Goal: Task Accomplishment & Management: Complete application form

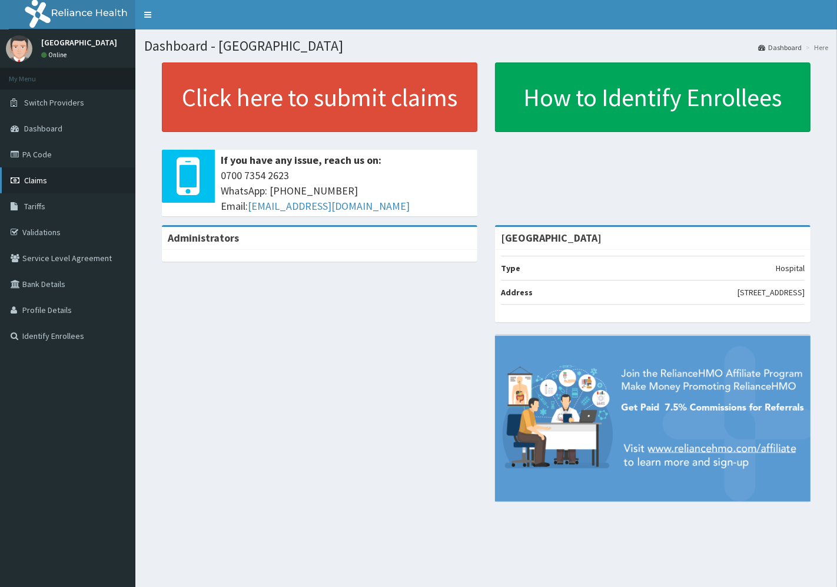
click at [39, 181] on span "Claims" at bounding box center [35, 180] width 23 height 11
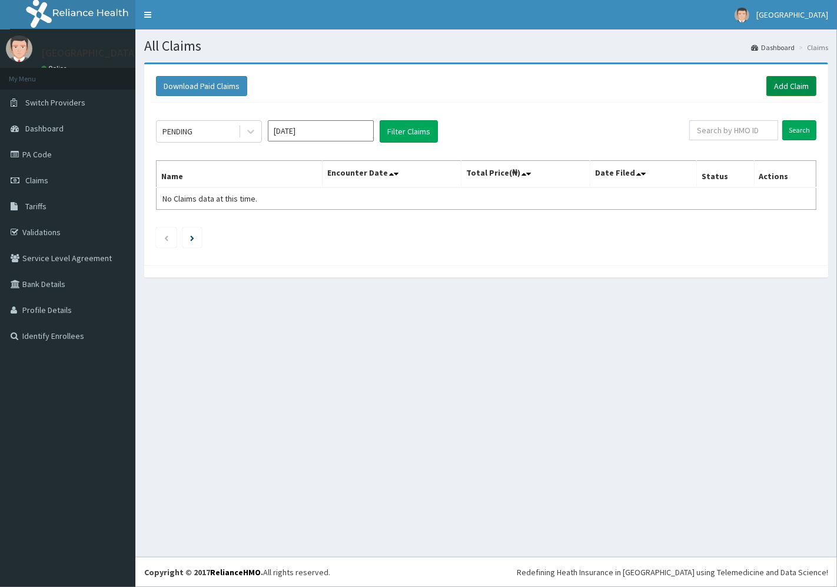
click at [789, 81] on link "Add Claim" at bounding box center [792, 86] width 50 height 20
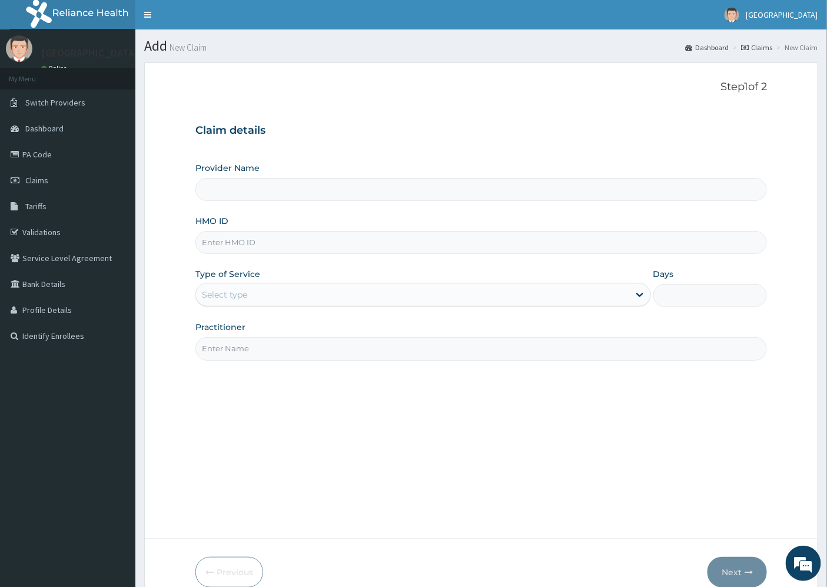
type input "[GEOGRAPHIC_DATA]"
click at [223, 243] on input "HMO ID" at bounding box center [482, 242] width 572 height 23
type input "FCC/11137/A"
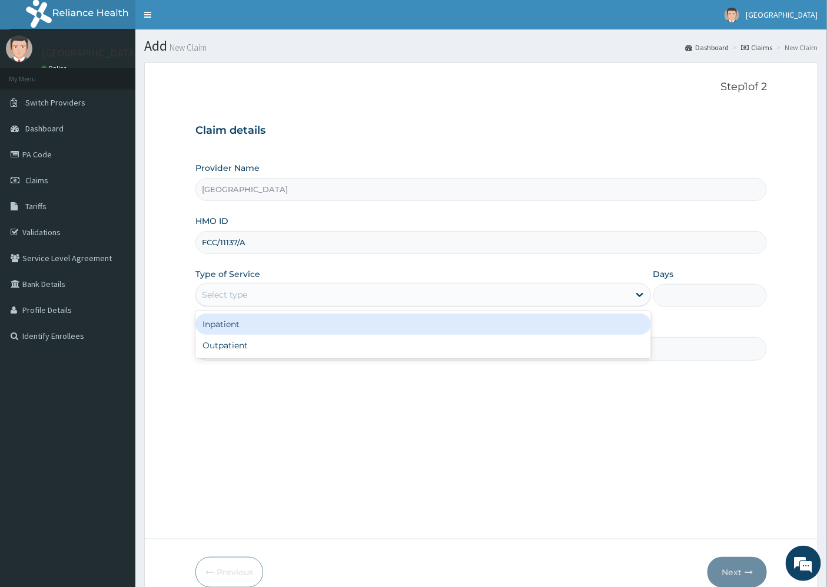
click at [228, 293] on div "Select type" at bounding box center [224, 295] width 45 height 12
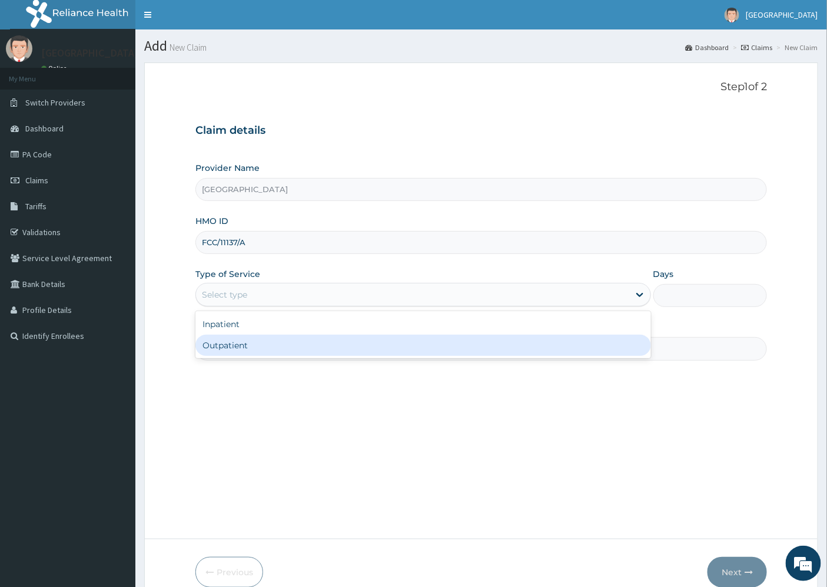
click at [221, 350] on div "Outpatient" at bounding box center [424, 345] width 456 height 21
type input "1"
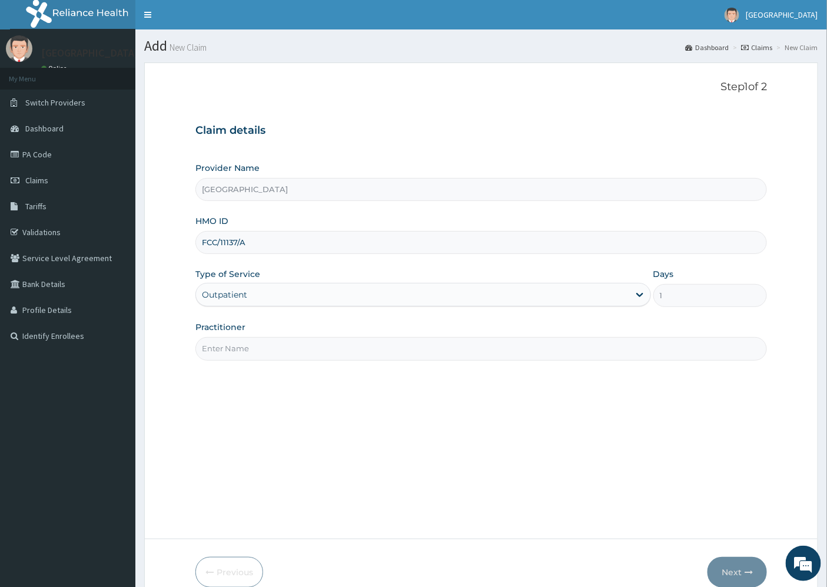
click at [221, 349] on input "Practitioner" at bounding box center [482, 348] width 572 height 23
type input "[PERSON_NAME][GEOGRAPHIC_DATA]"
click at [734, 572] on button "Next" at bounding box center [737, 572] width 59 height 31
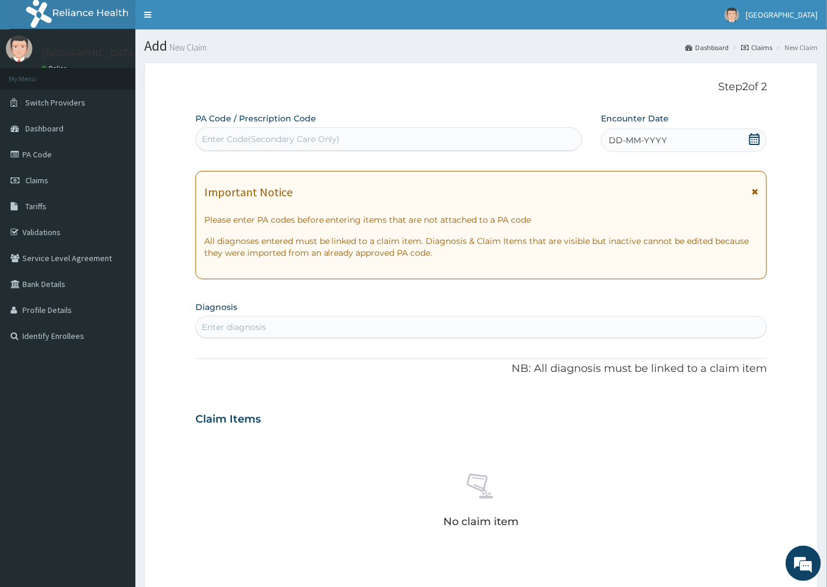
click at [656, 136] on span "DD-MM-YYYY" at bounding box center [638, 140] width 58 height 12
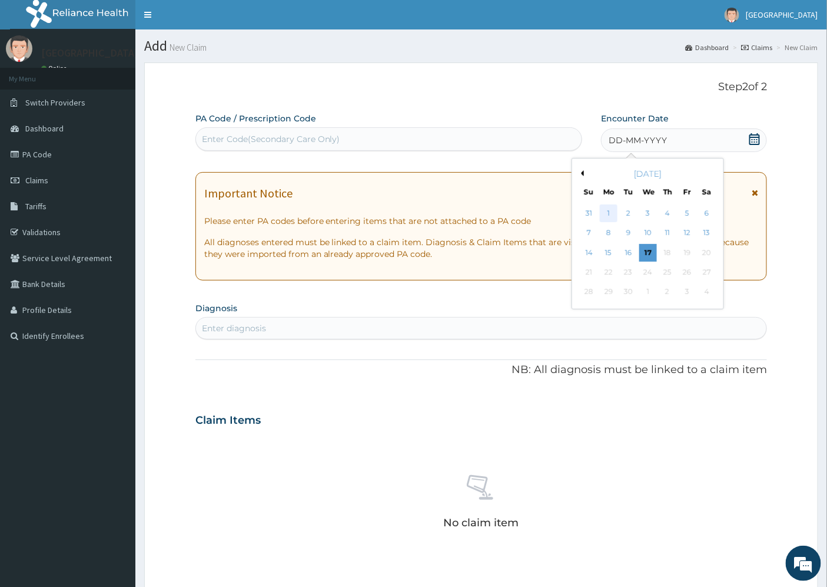
click at [609, 214] on div "1" at bounding box center [609, 213] width 18 height 18
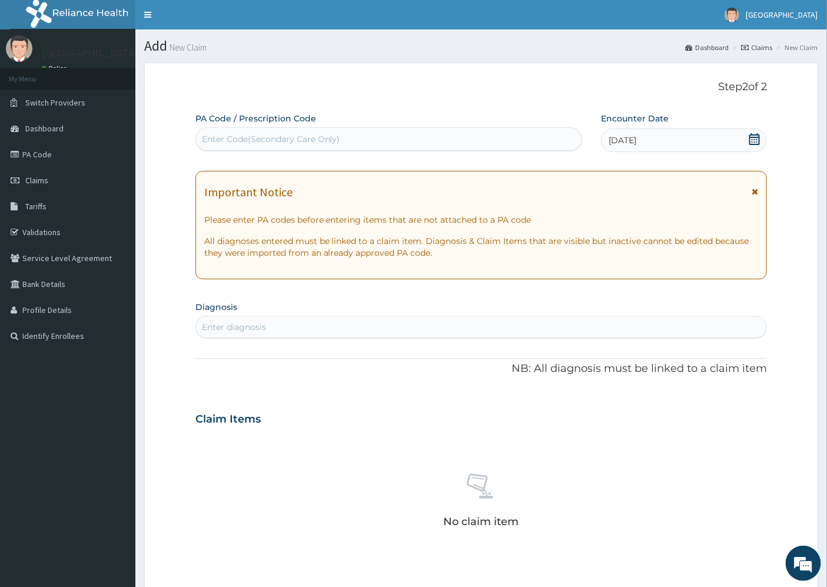
click at [246, 317] on div "Enter diagnosis" at bounding box center [481, 326] width 571 height 19
type input "MALARI"
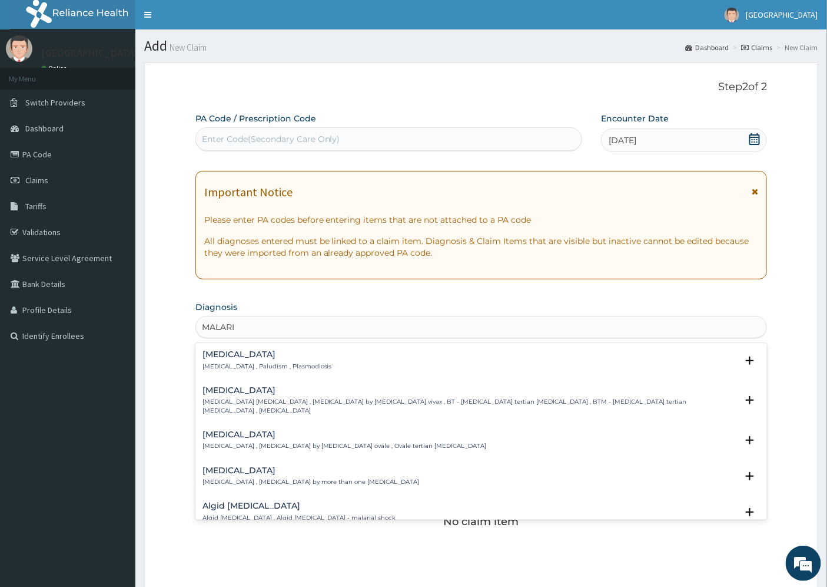
click at [226, 359] on div "[MEDICAL_DATA] [MEDICAL_DATA] , Paludism , Plasmodiosis" at bounding box center [268, 360] width 130 height 21
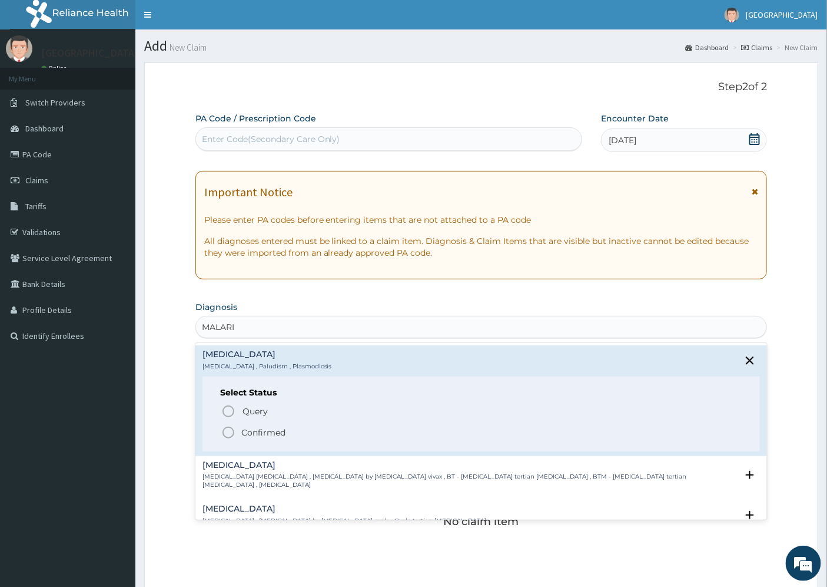
click at [257, 431] on p "Confirmed" at bounding box center [263, 432] width 44 height 12
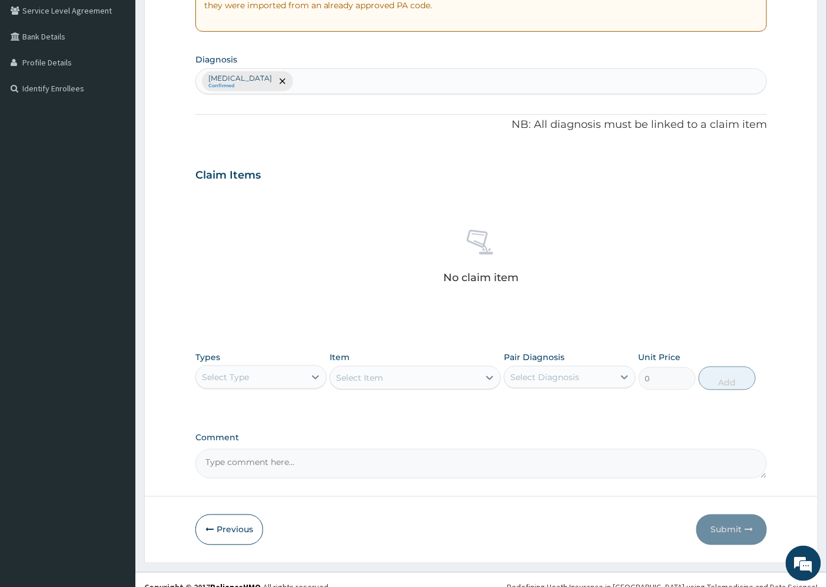
scroll to position [262, 0]
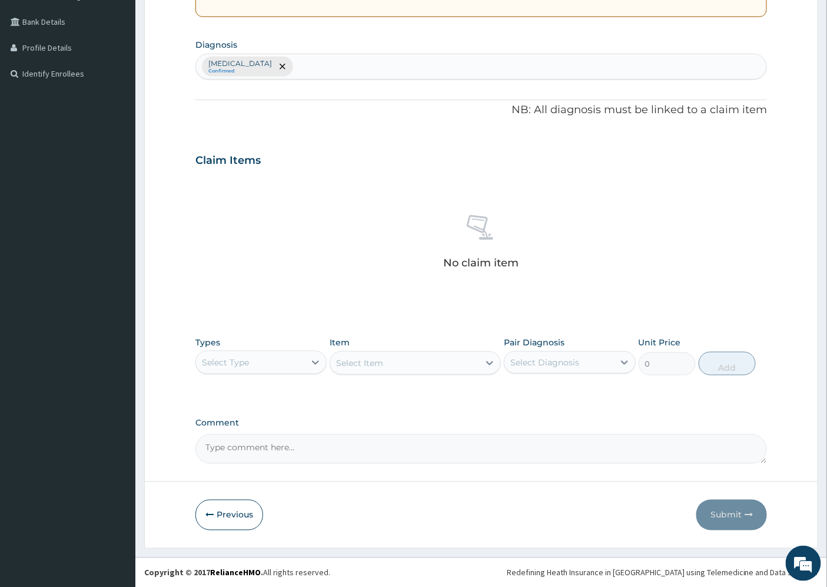
click at [233, 365] on div "Select Type" at bounding box center [225, 362] width 47 height 12
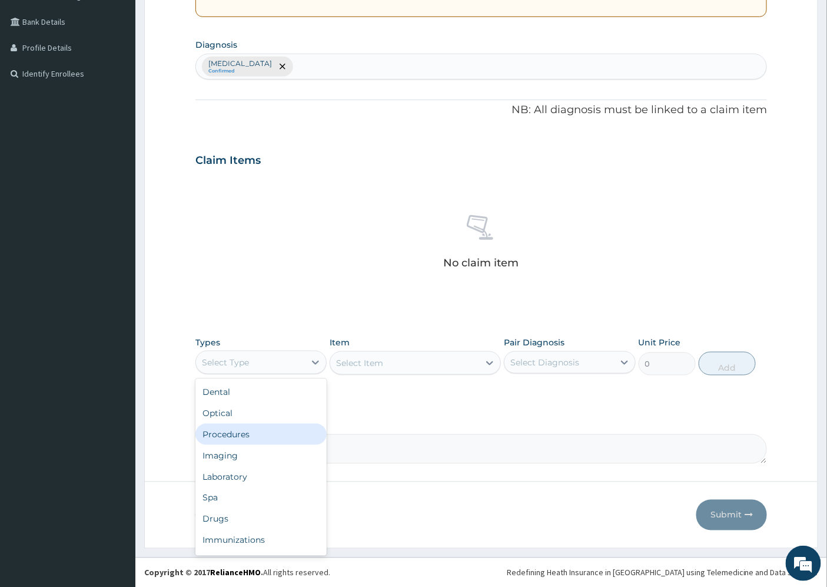
click at [244, 428] on div "Procedures" at bounding box center [261, 433] width 131 height 21
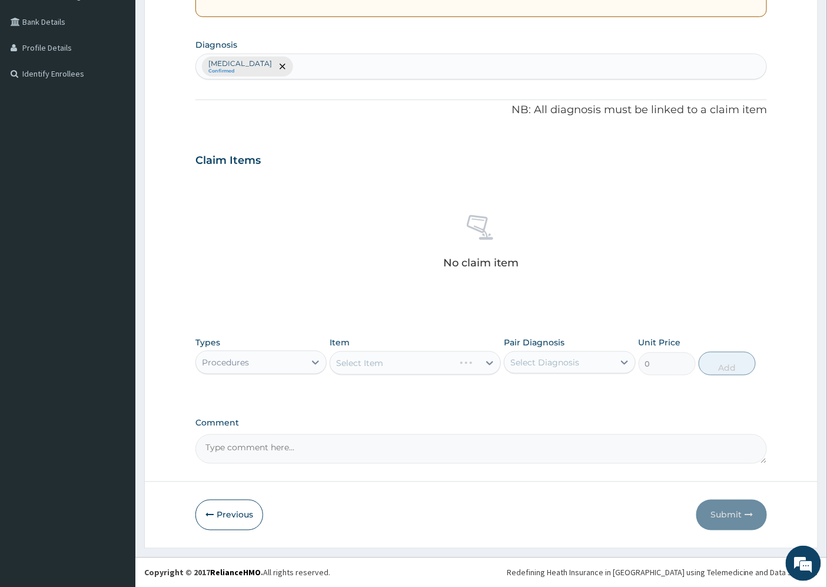
click at [345, 363] on div "Select Item" at bounding box center [415, 363] width 171 height 24
click at [363, 361] on div "Select Item" at bounding box center [415, 363] width 171 height 24
click at [367, 366] on div "Select Item" at bounding box center [415, 363] width 171 height 24
click at [446, 362] on div "Select Item" at bounding box center [415, 363] width 171 height 24
click at [487, 363] on div "Select Item" at bounding box center [415, 363] width 171 height 24
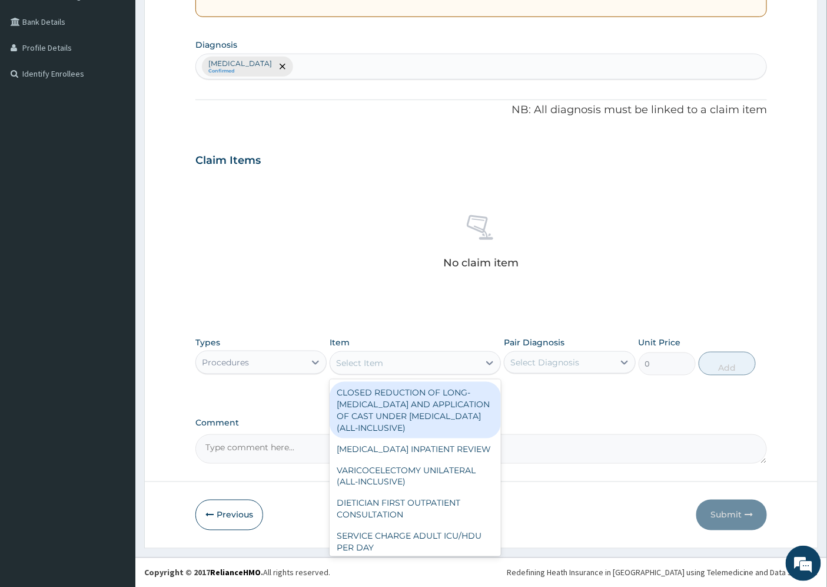
click at [351, 363] on div "Select Item" at bounding box center [359, 363] width 47 height 12
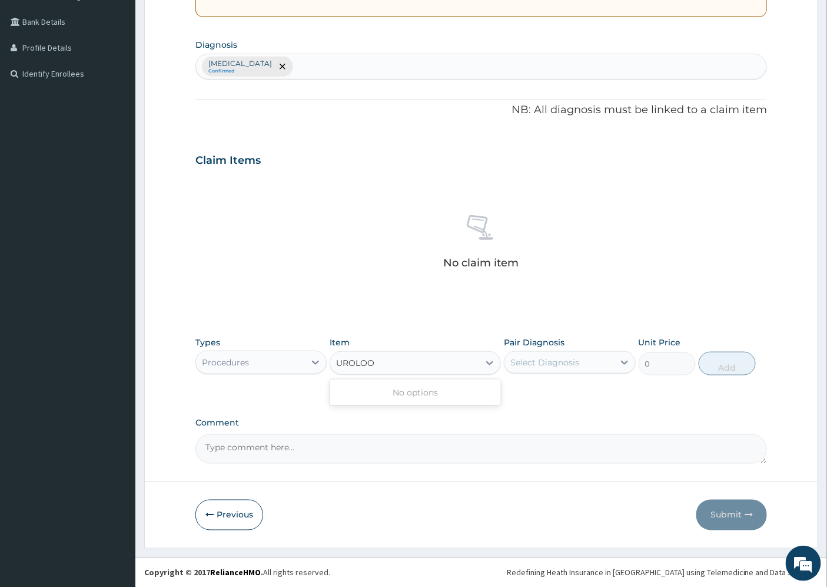
type input "UROLO"
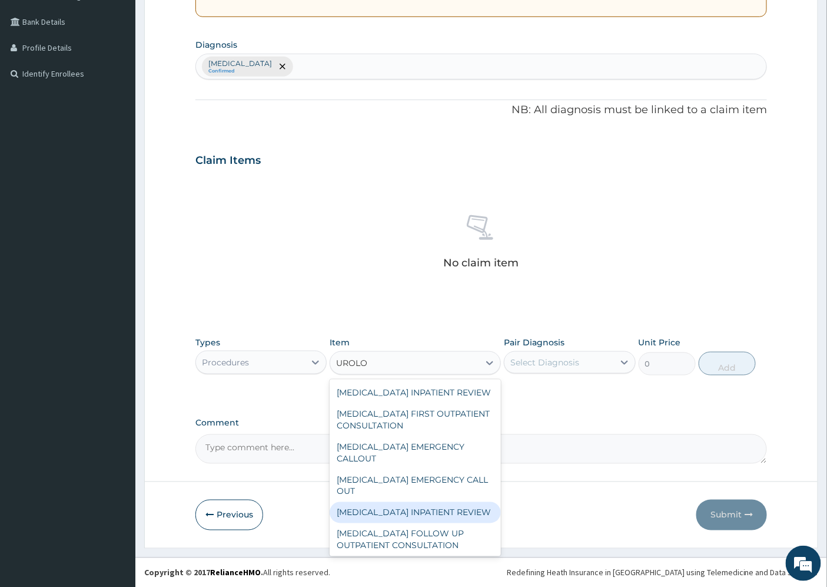
scroll to position [65, 0]
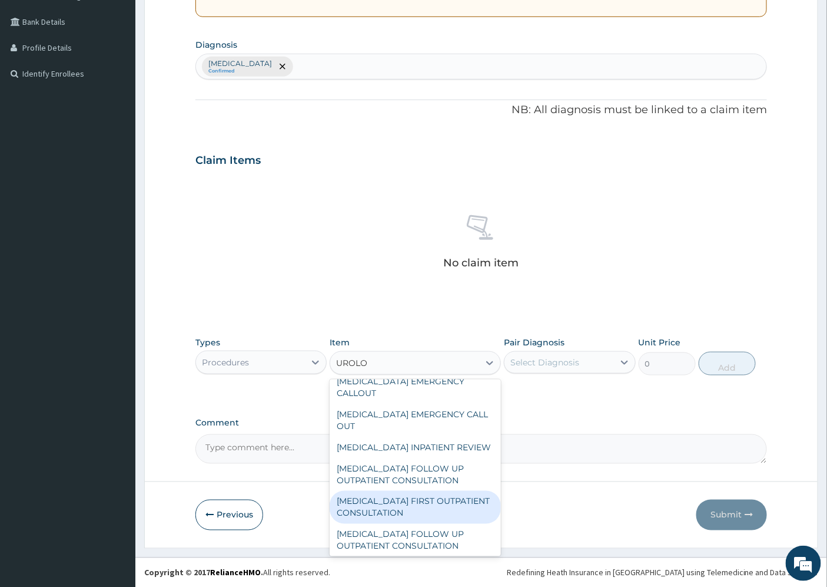
click at [421, 507] on div "[MEDICAL_DATA] FIRST OUTPATIENT CONSULTATION" at bounding box center [415, 507] width 171 height 33
type input "33750"
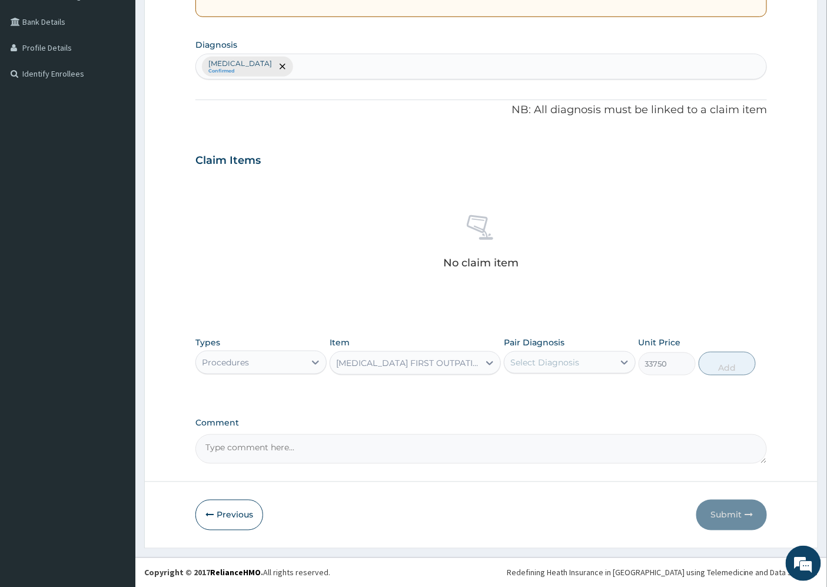
click at [375, 364] on div "[MEDICAL_DATA] FIRST OUTPATIENT CONSULTATION" at bounding box center [408, 363] width 144 height 12
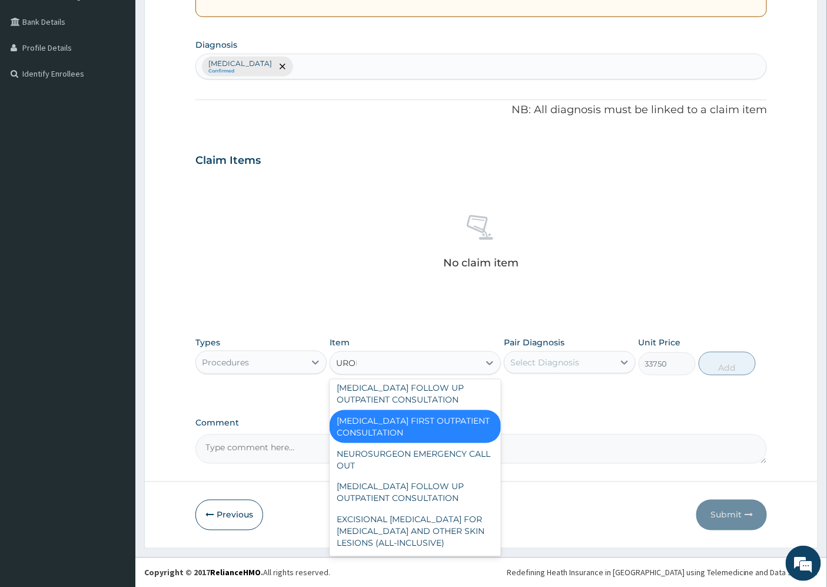
scroll to position [68, 0]
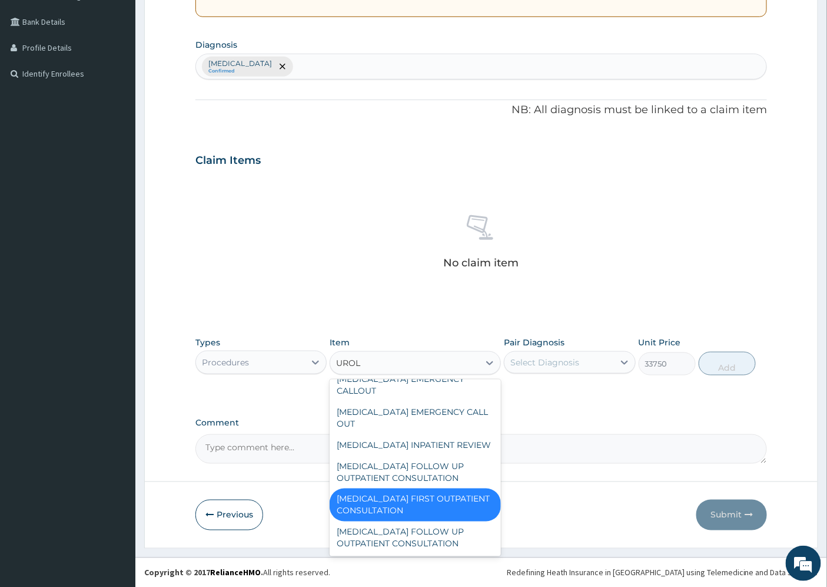
type input "UROLO"
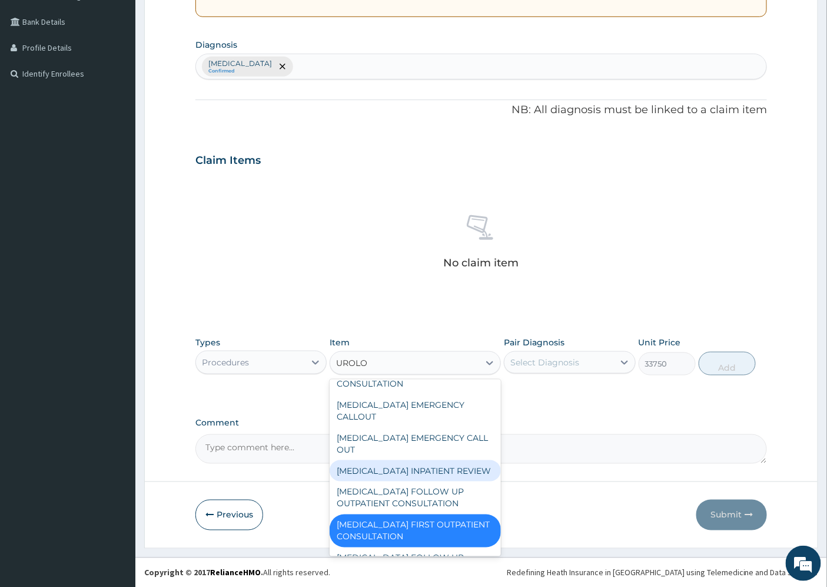
click at [413, 471] on div "[MEDICAL_DATA] INPATIENT REVIEW" at bounding box center [415, 470] width 171 height 21
